Goal: Find specific page/section: Find specific page/section

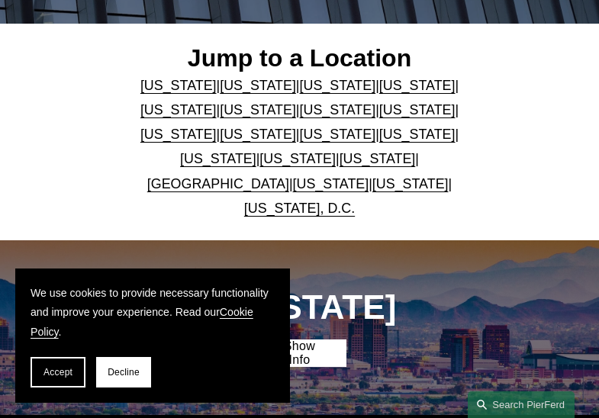
scroll to position [295, 0]
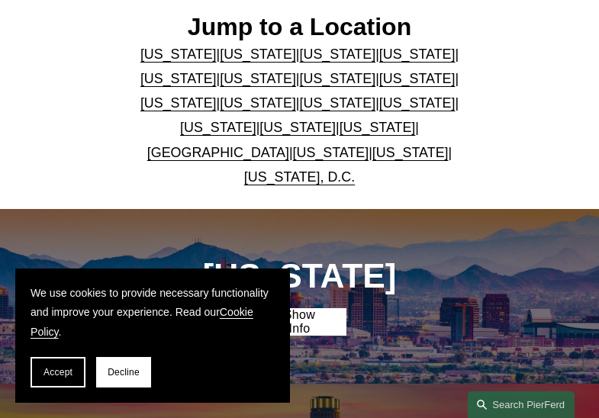
click at [364, 109] on link "[US_STATE]" at bounding box center [338, 102] width 76 height 15
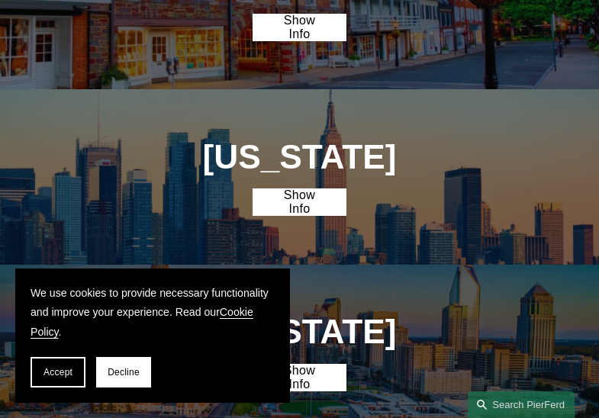
click at [53, 375] on span "Accept" at bounding box center [57, 372] width 29 height 11
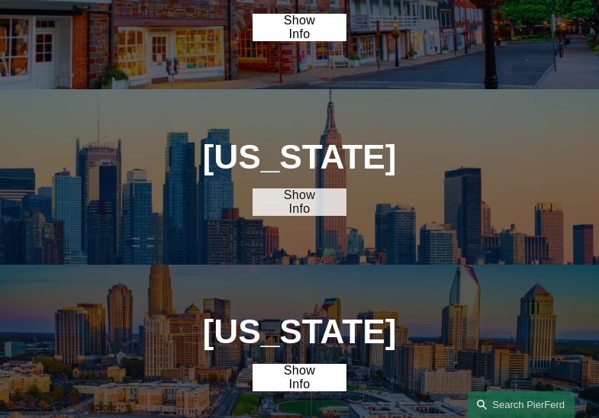
click at [313, 188] on link "Show Info" at bounding box center [299, 201] width 94 height 27
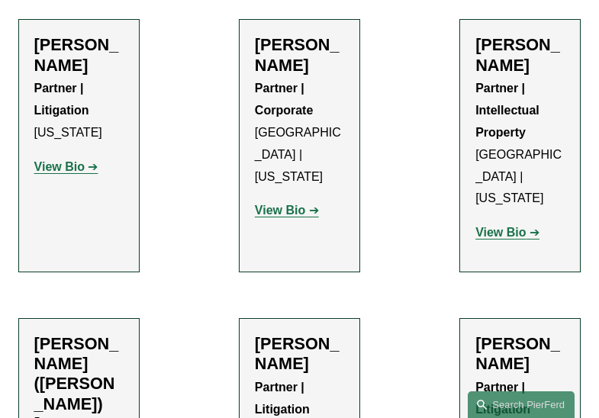
scroll to position [1479, 0]
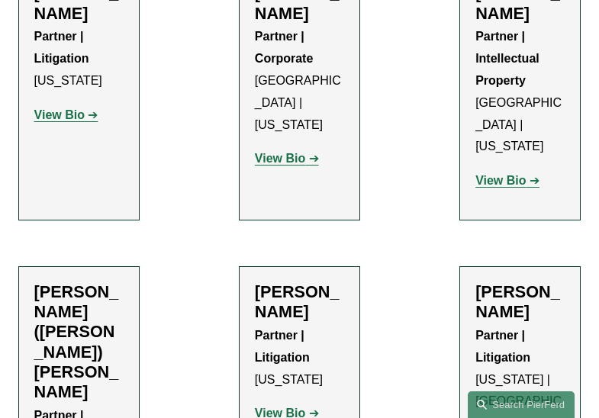
click at [262, 282] on h2 "Matthew C. DeFrancesco" at bounding box center [299, 302] width 89 height 40
click at [281, 407] on strong "View Bio" at bounding box center [280, 413] width 50 height 13
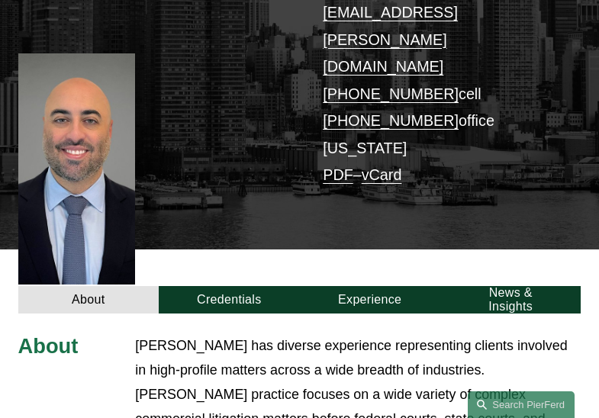
scroll to position [259, 0]
